Goal: Information Seeking & Learning: Check status

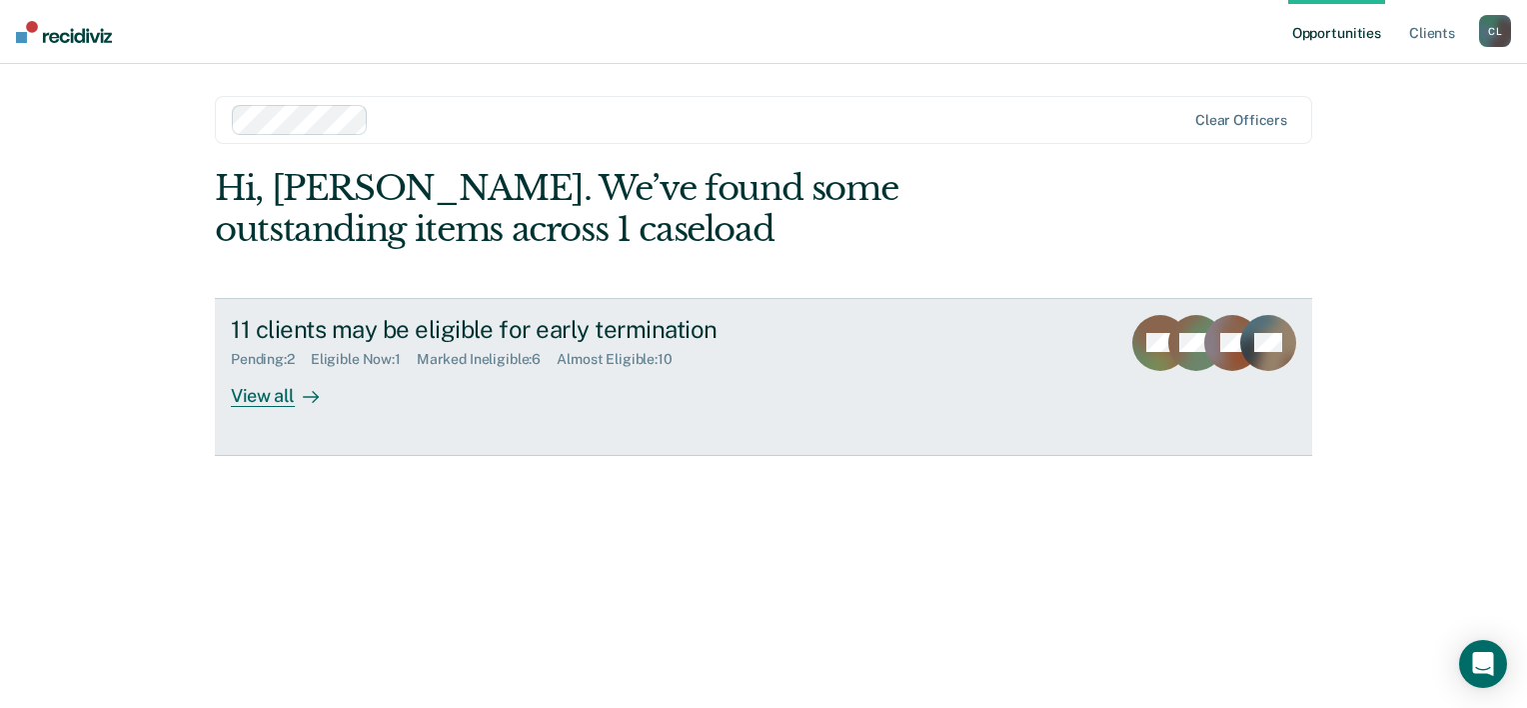
click at [269, 393] on div "View all" at bounding box center [287, 387] width 112 height 39
